Goal: Navigation & Orientation: Understand site structure

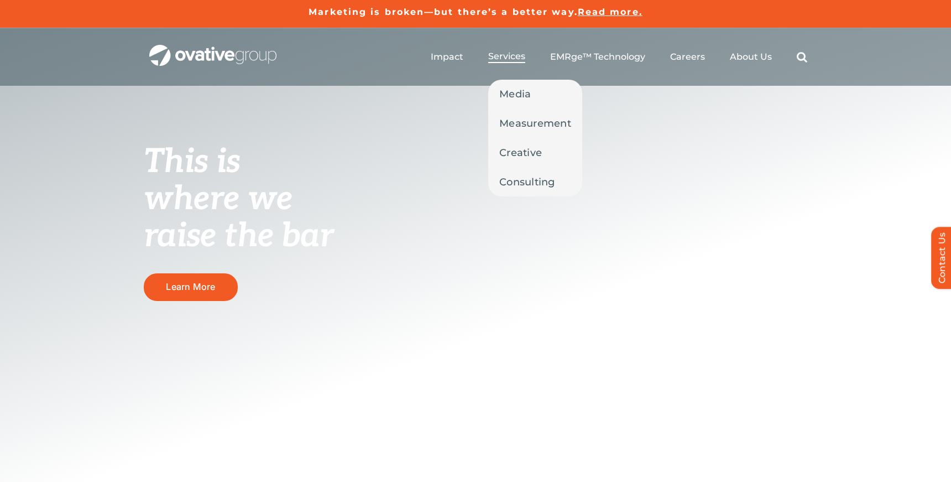
click at [506, 57] on span "Services" at bounding box center [506, 56] width 37 height 11
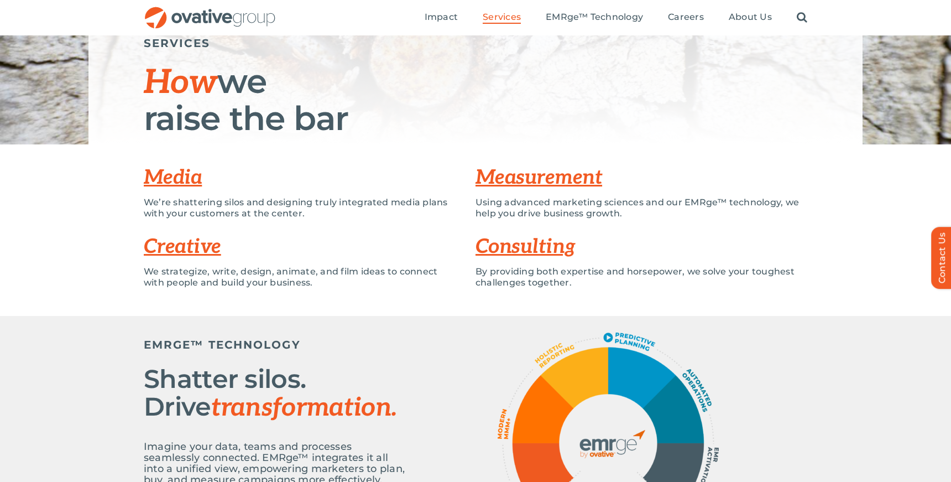
scroll to position [124, 0]
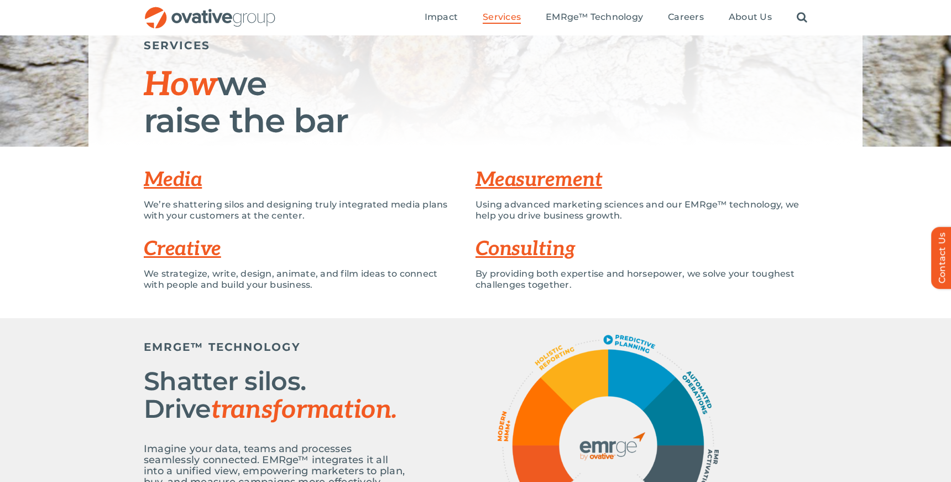
click at [187, 178] on link "Media" at bounding box center [173, 180] width 58 height 24
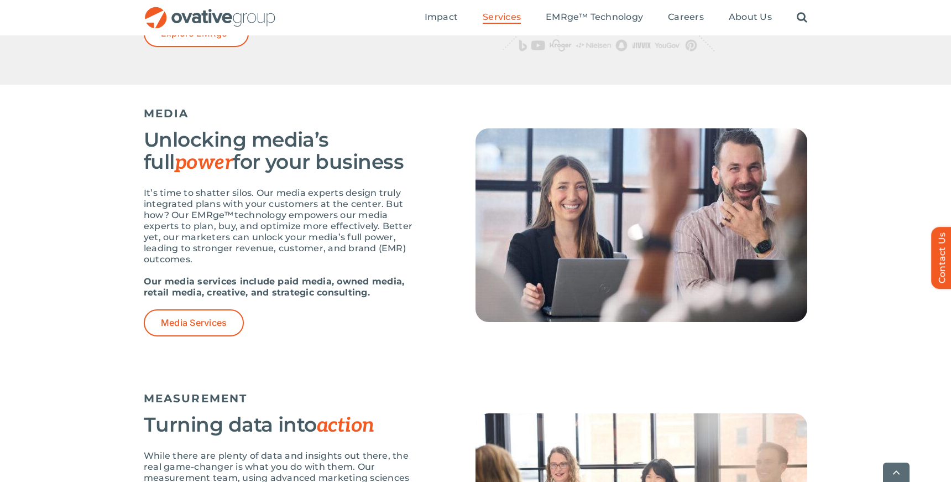
scroll to position [631, 0]
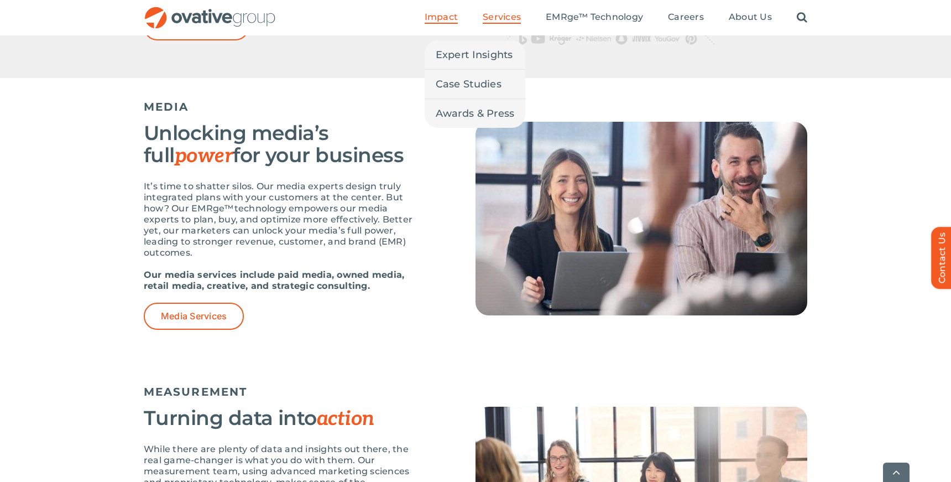
click at [455, 19] on span "Impact" at bounding box center [441, 17] width 33 height 11
